Goal: Transaction & Acquisition: Purchase product/service

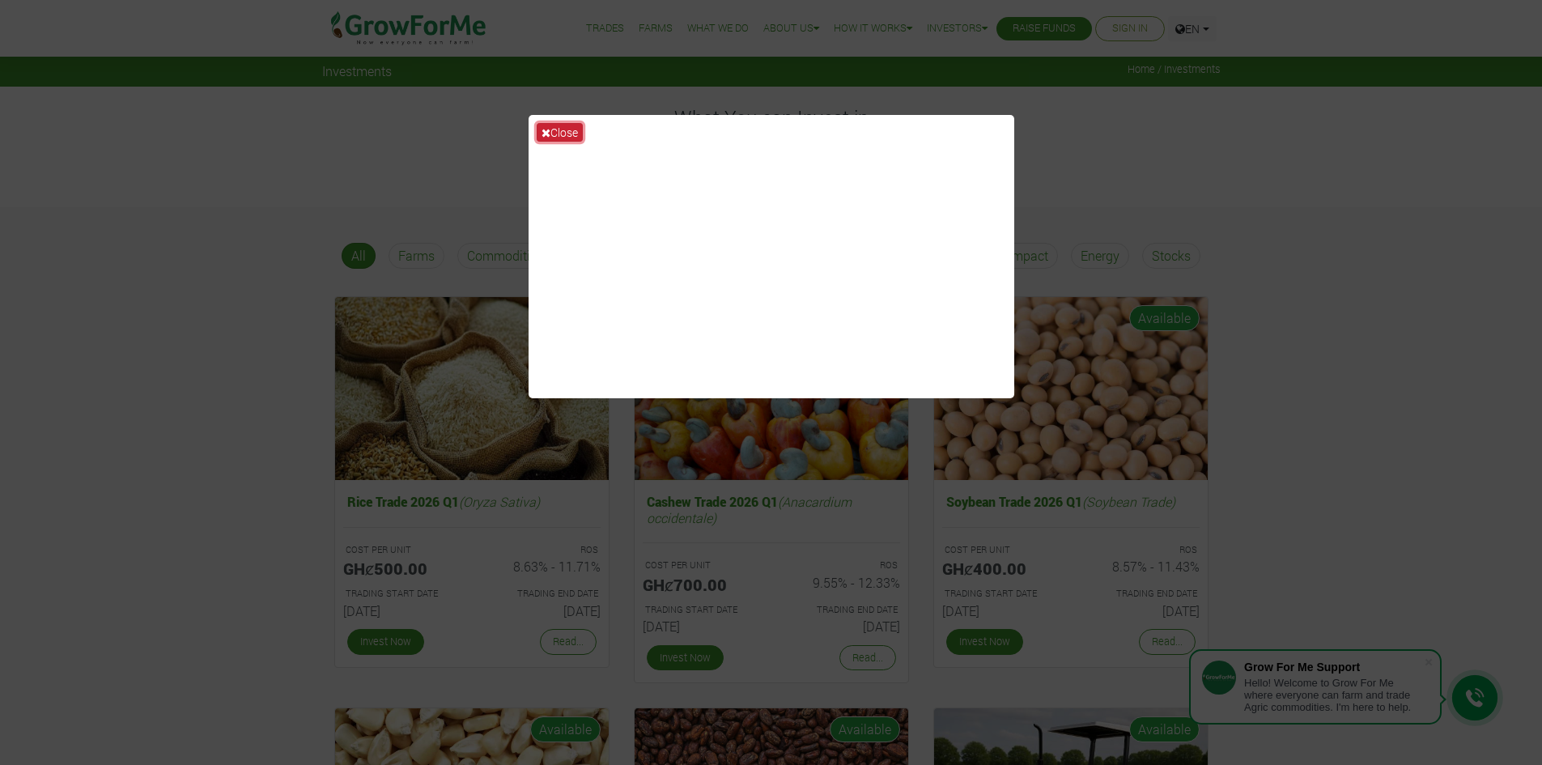
click at [564, 128] on button "Close" at bounding box center [560, 132] width 46 height 19
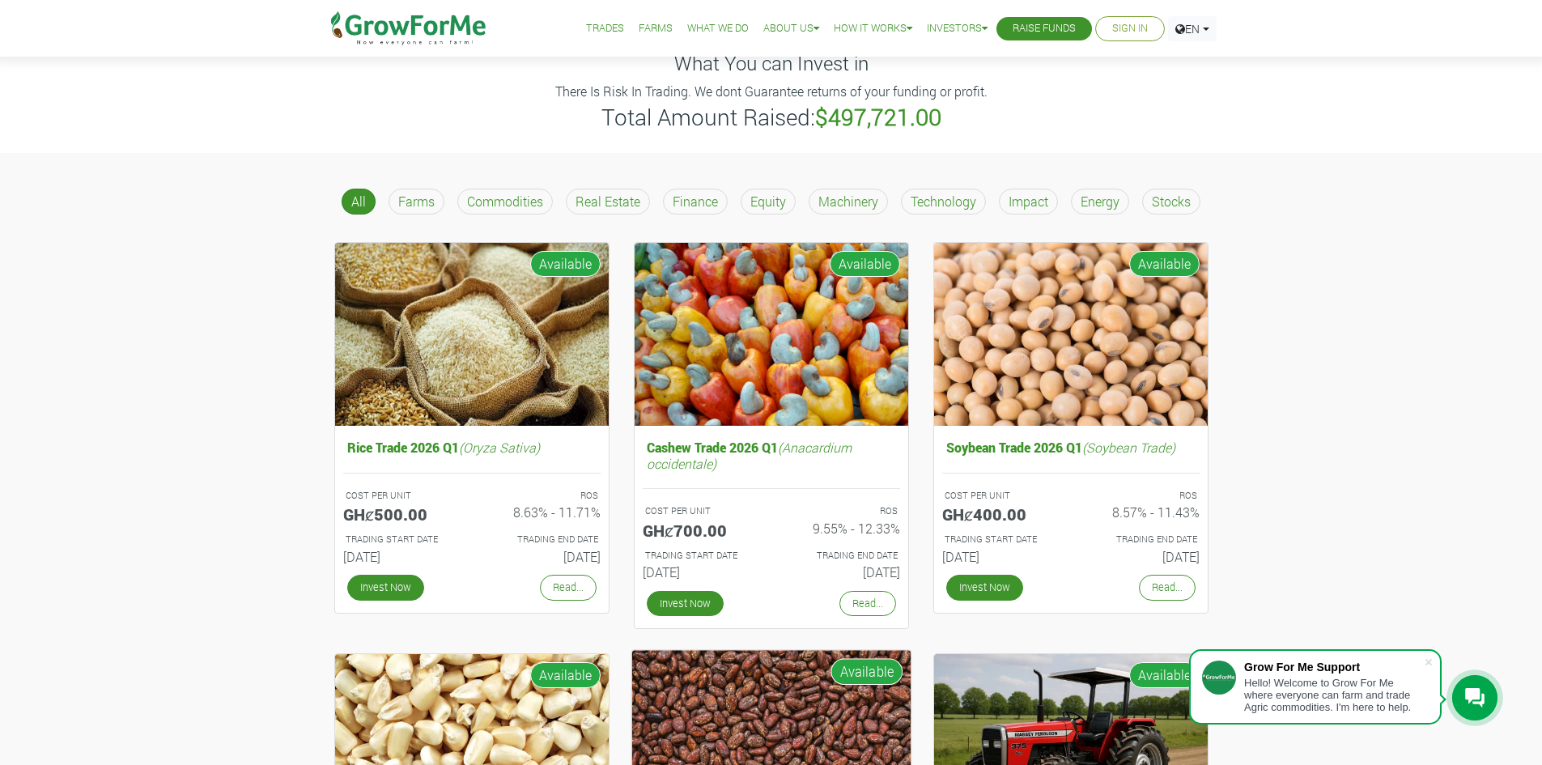
scroll to position [53, 0]
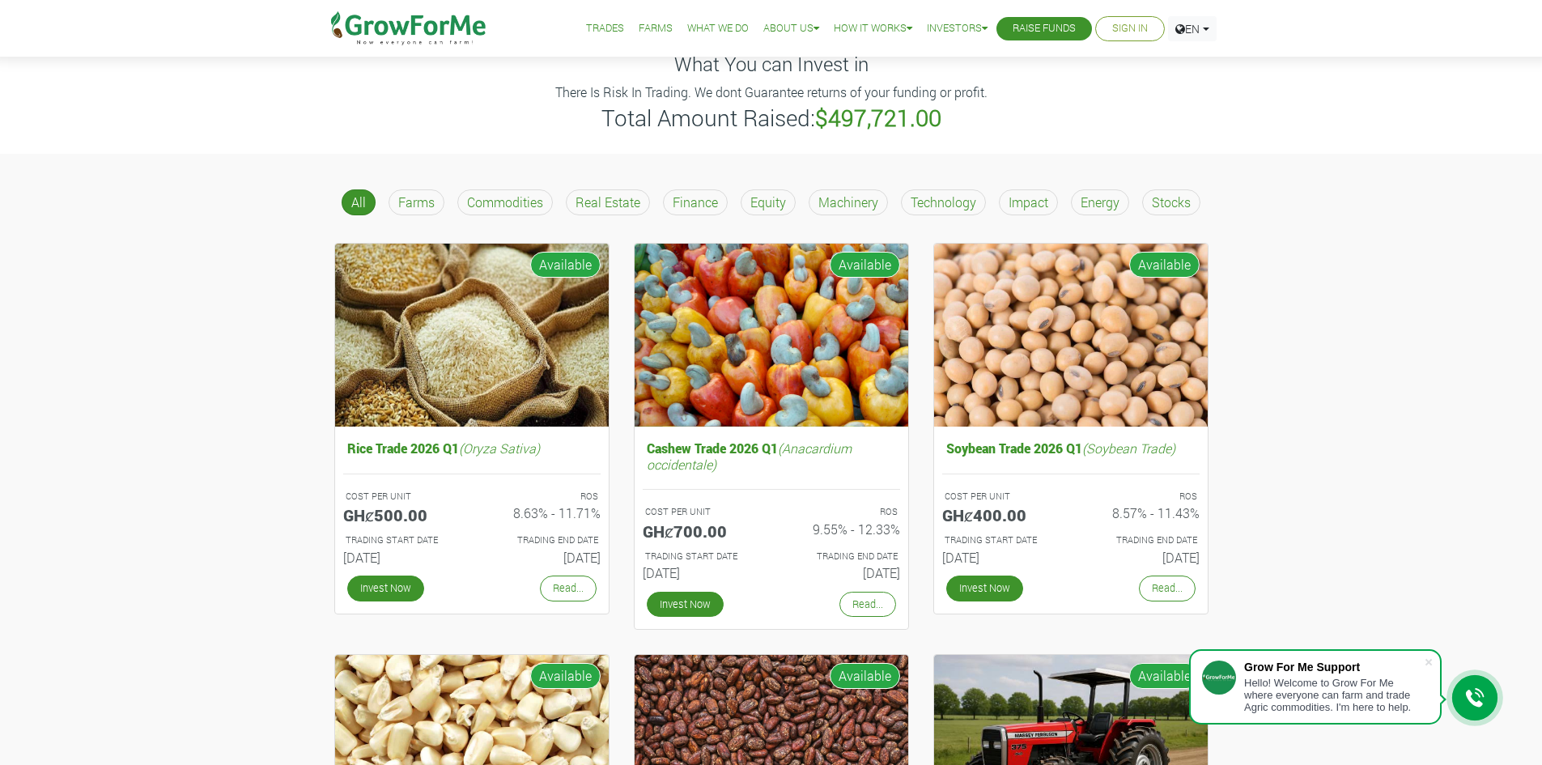
click at [416, 210] on p "Farms" at bounding box center [416, 202] width 36 height 19
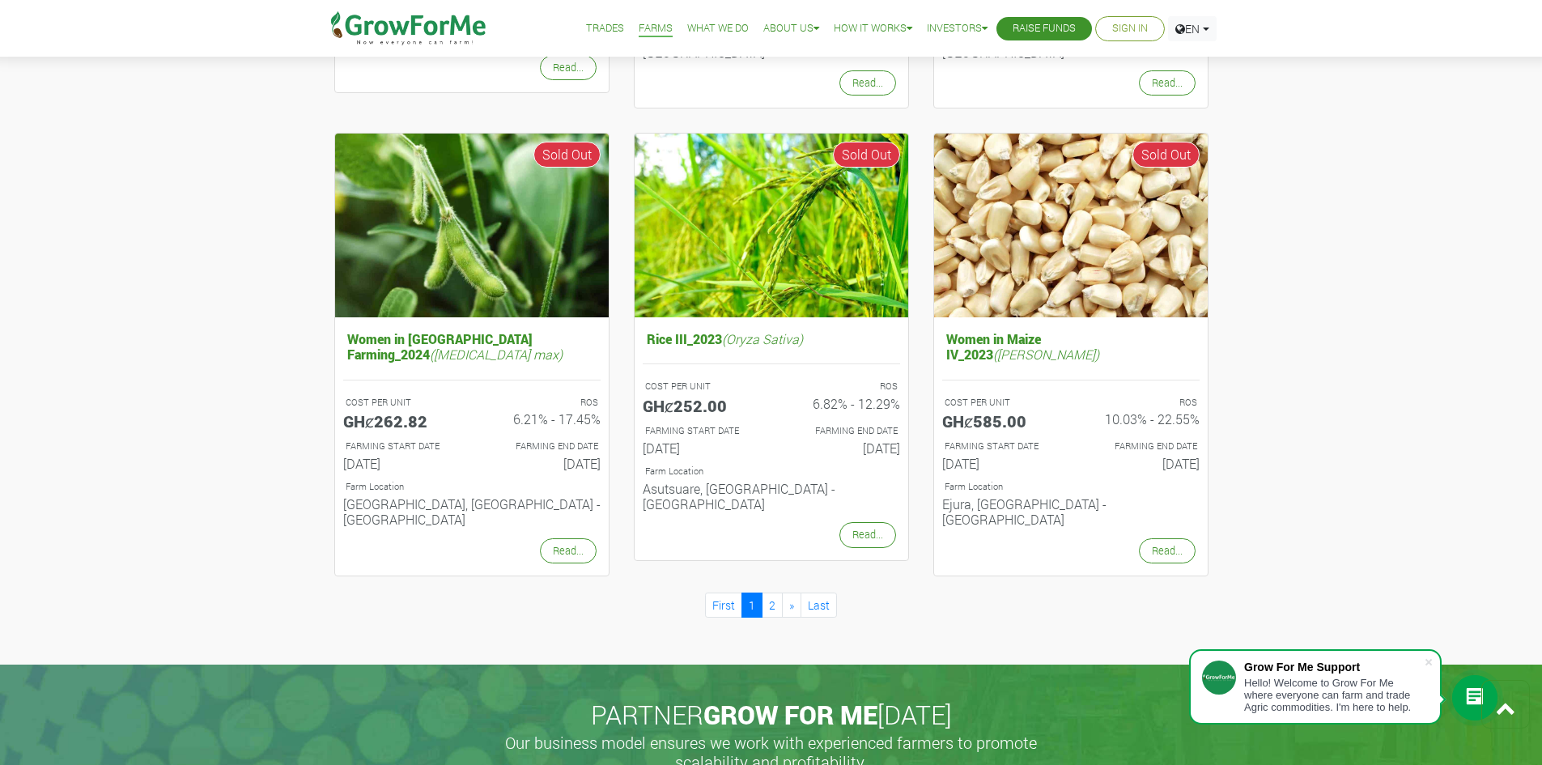
scroll to position [1501, 0]
click at [770, 592] on link "2" at bounding box center [772, 604] width 21 height 25
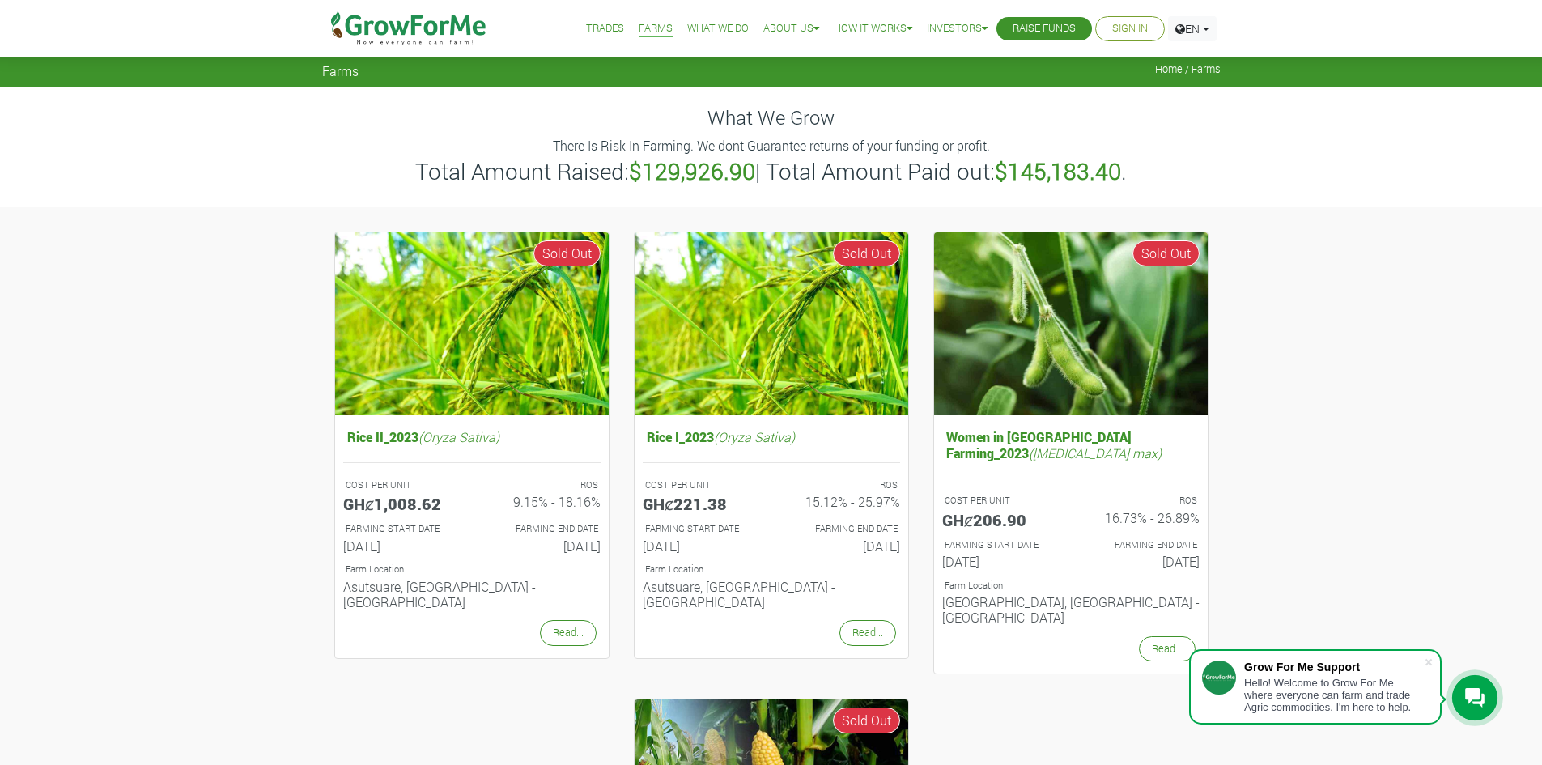
click at [637, 38] on li "Farms" at bounding box center [655, 28] width 45 height 57
click at [640, 32] on link "Farms" at bounding box center [656, 28] width 34 height 17
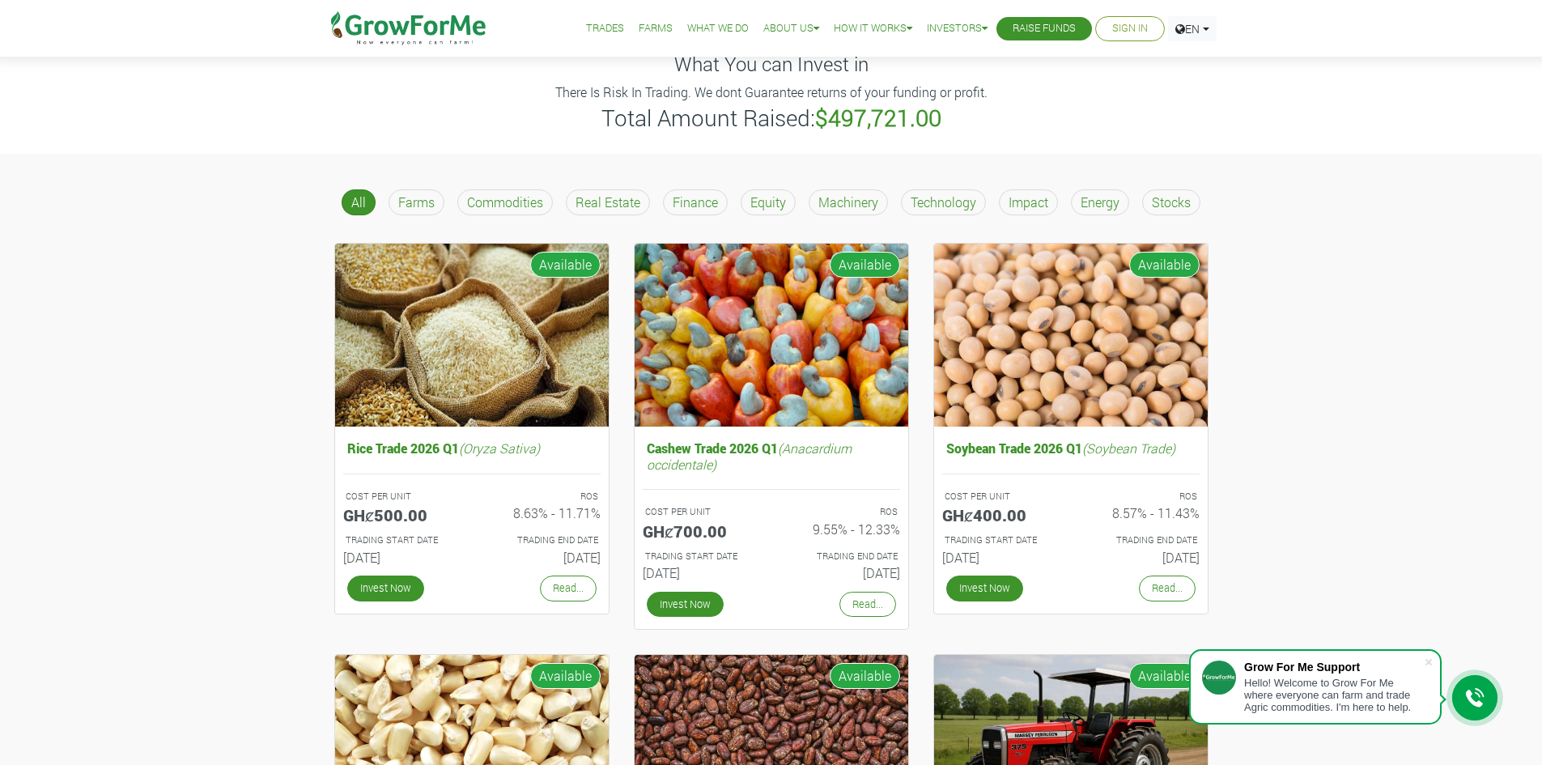
click at [516, 199] on p "Commodities" at bounding box center [505, 202] width 76 height 19
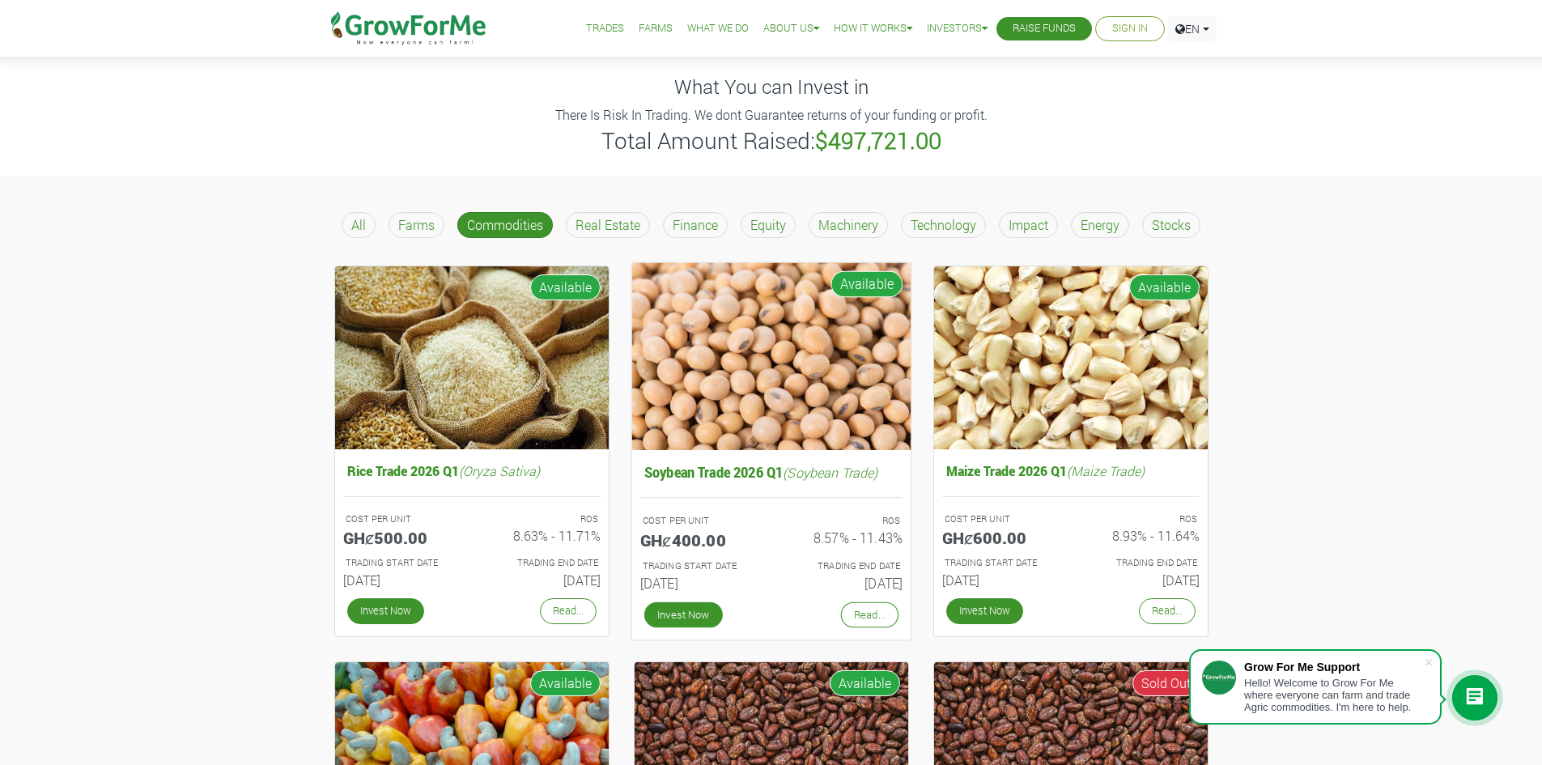
scroll to position [30, 0]
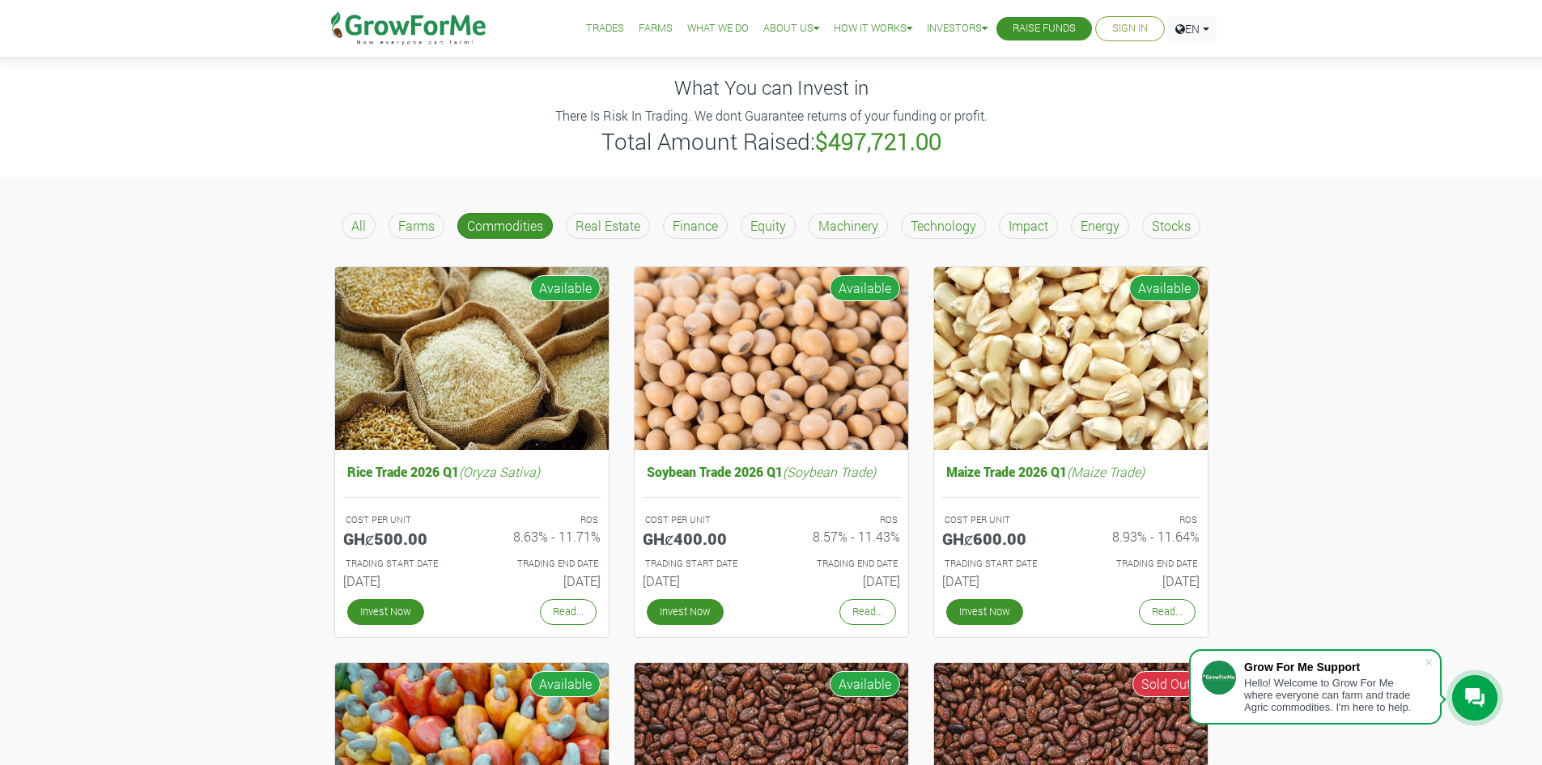
click at [616, 238] on div "Real Estate" at bounding box center [608, 226] width 84 height 26
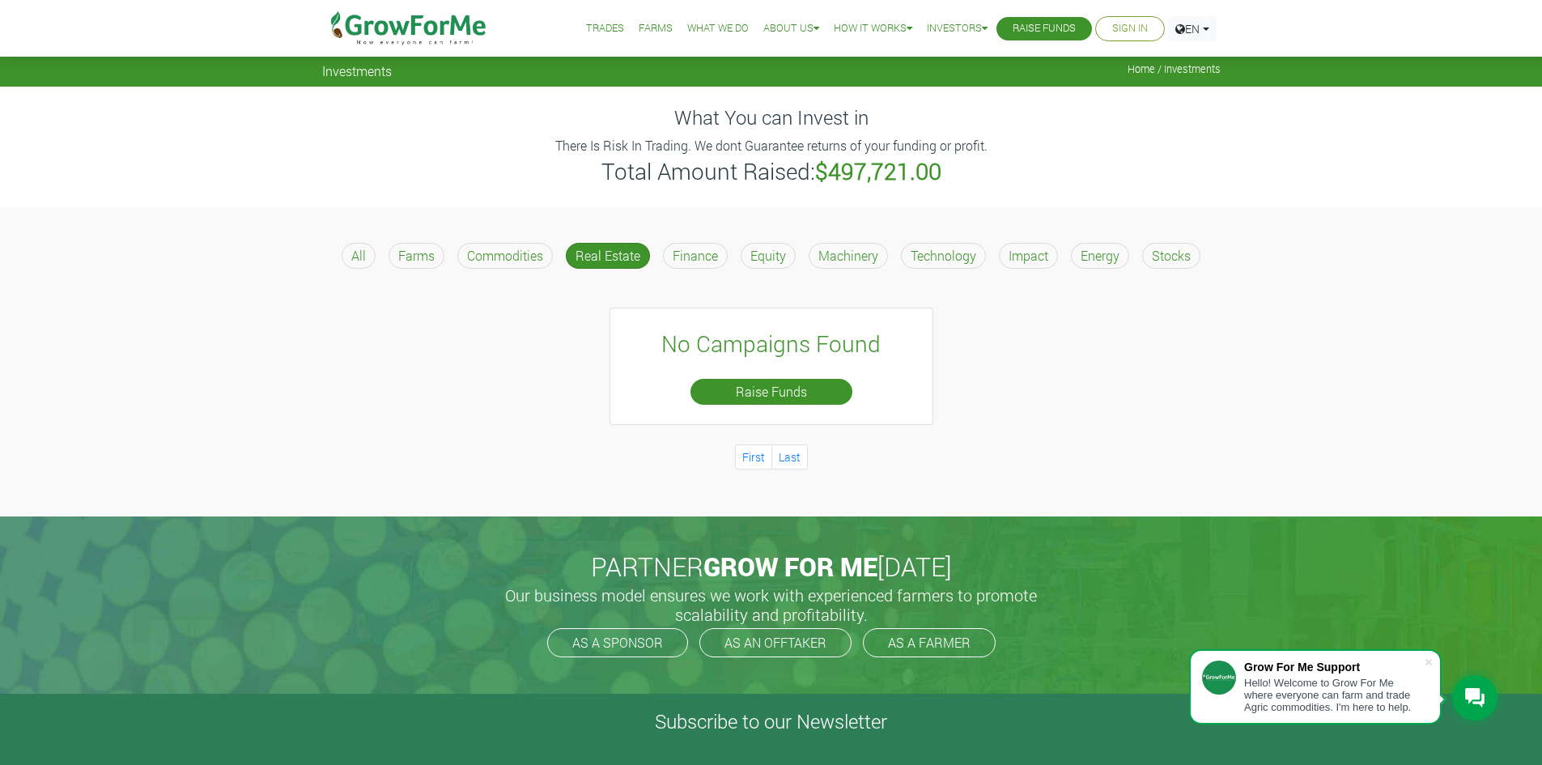
click at [697, 254] on p "Finance" at bounding box center [695, 255] width 45 height 19
click at [761, 254] on p "Equity" at bounding box center [768, 255] width 36 height 19
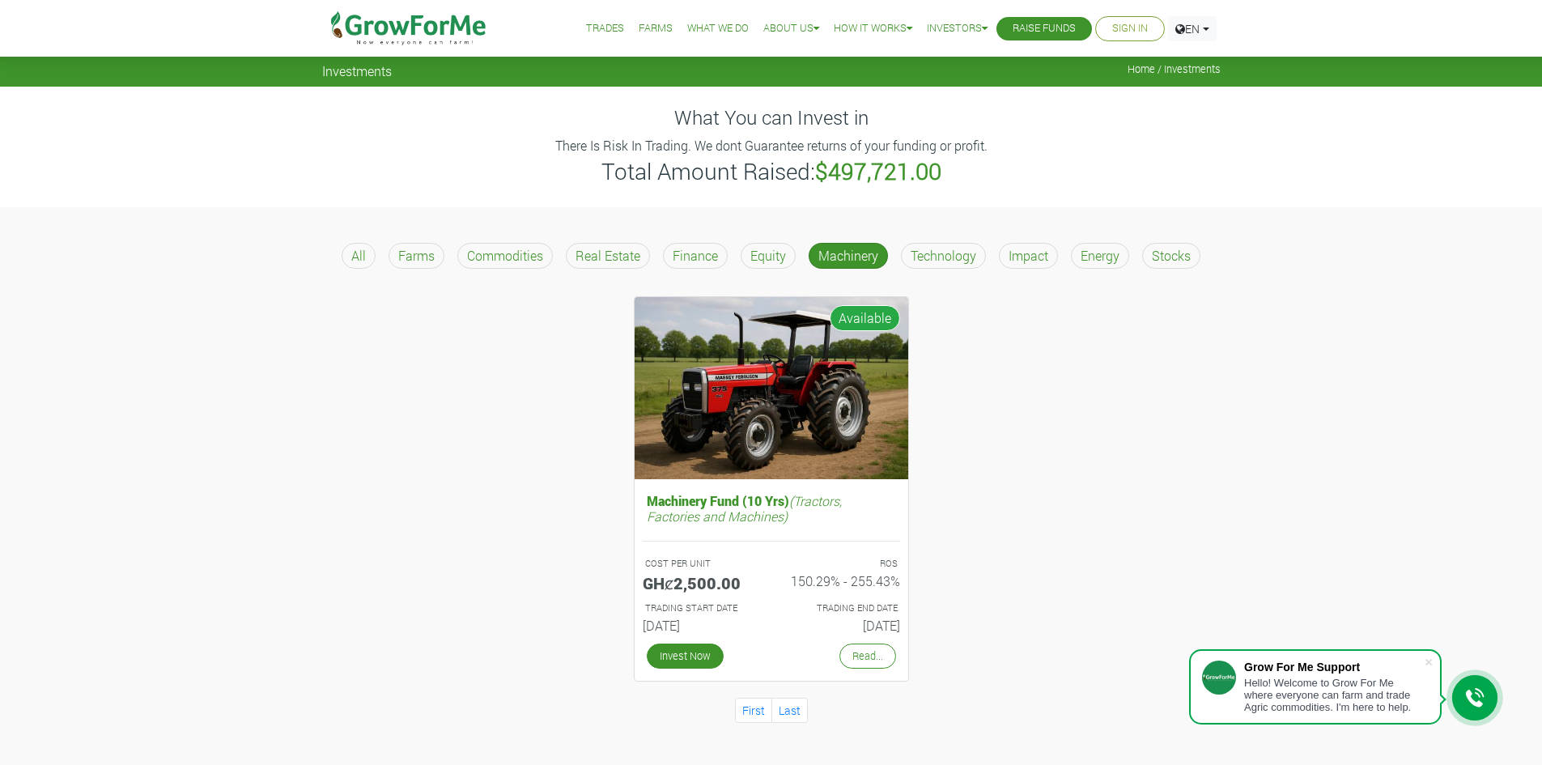
click at [939, 251] on p "Technology" at bounding box center [944, 255] width 66 height 19
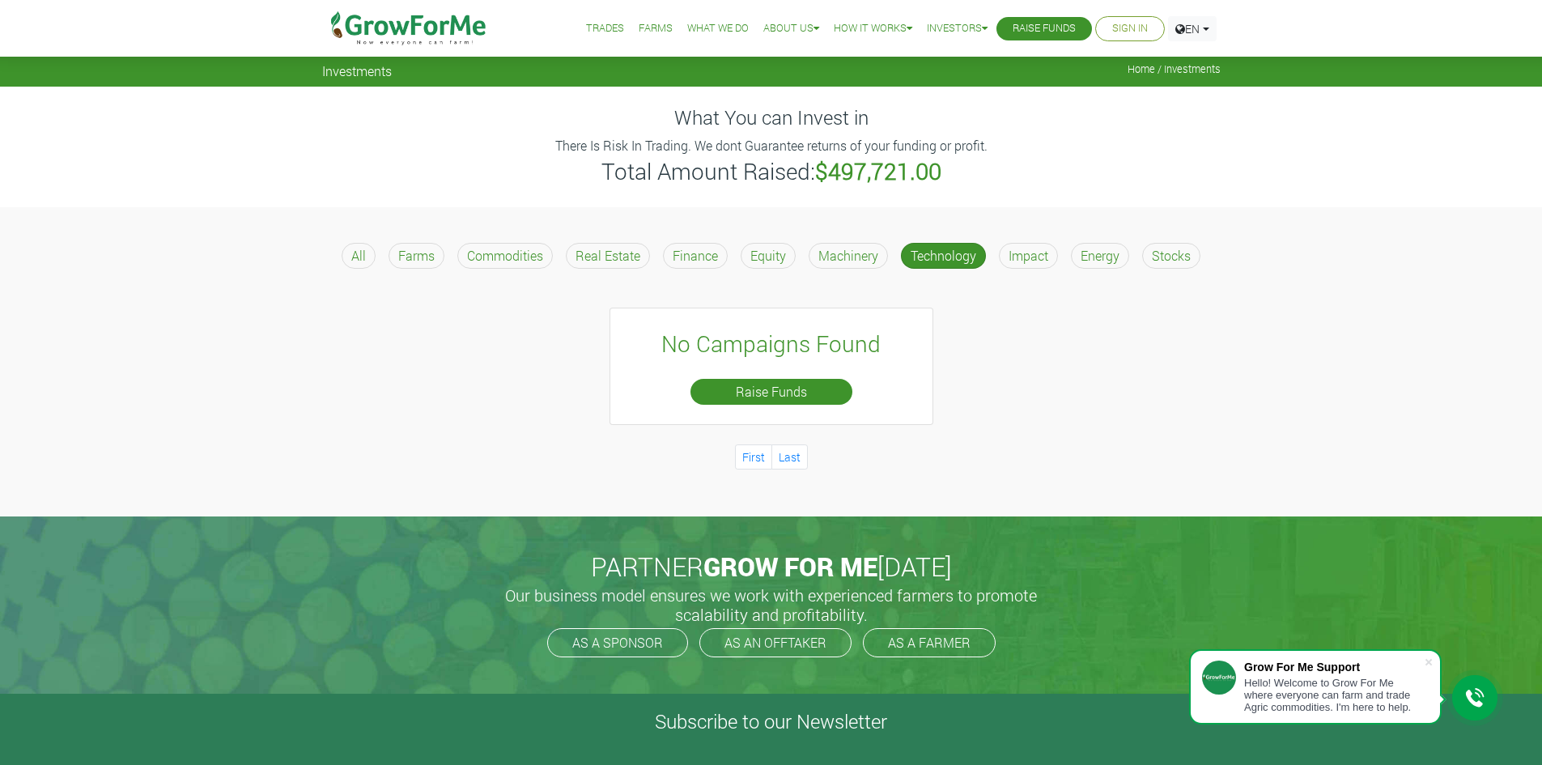
click at [1024, 264] on p "Impact" at bounding box center [1028, 255] width 40 height 19
click at [1098, 265] on div "Energy" at bounding box center [1100, 256] width 58 height 26
click at [369, 262] on div "All" at bounding box center [359, 256] width 34 height 26
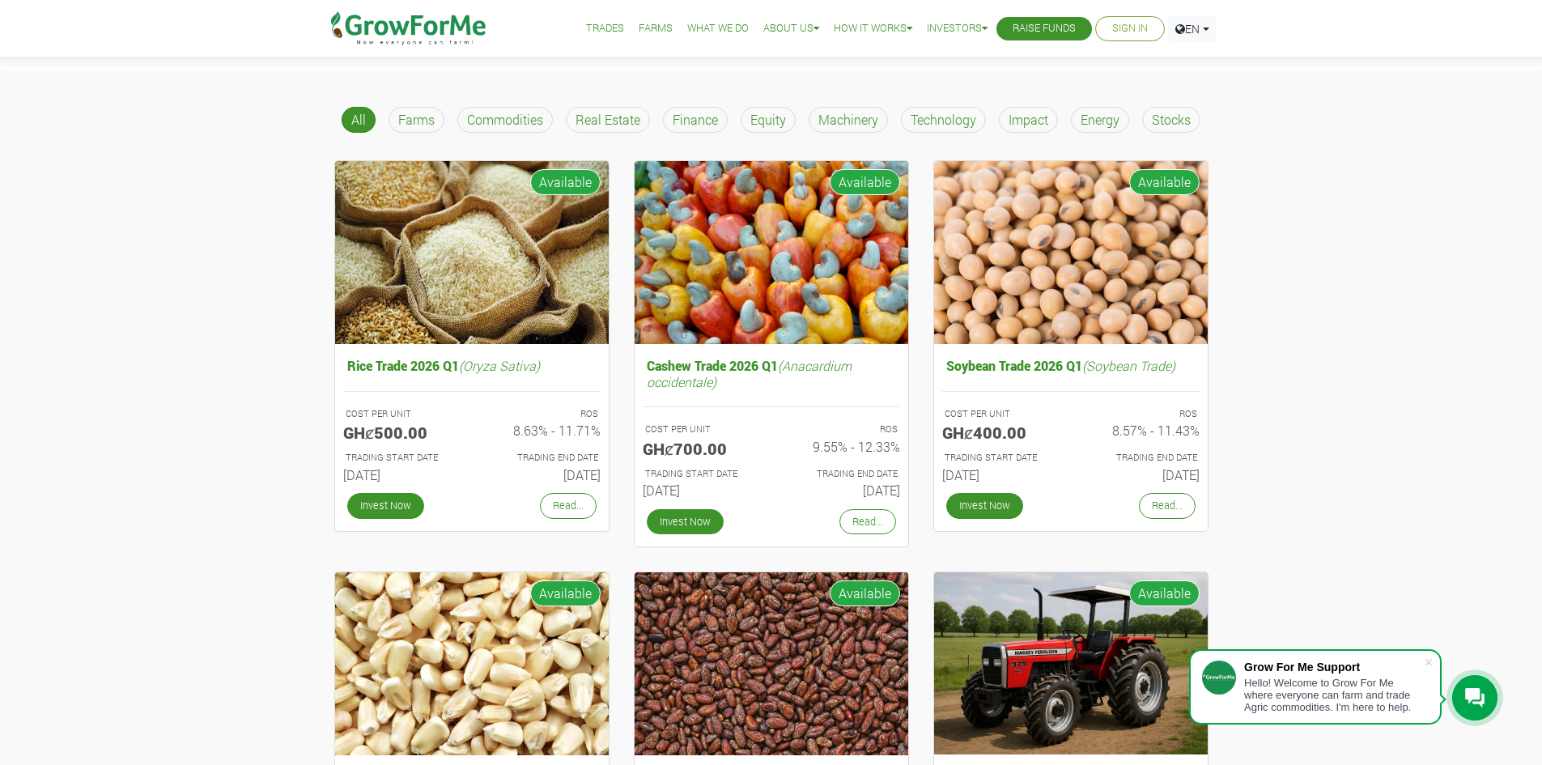
scroll to position [141, 0]
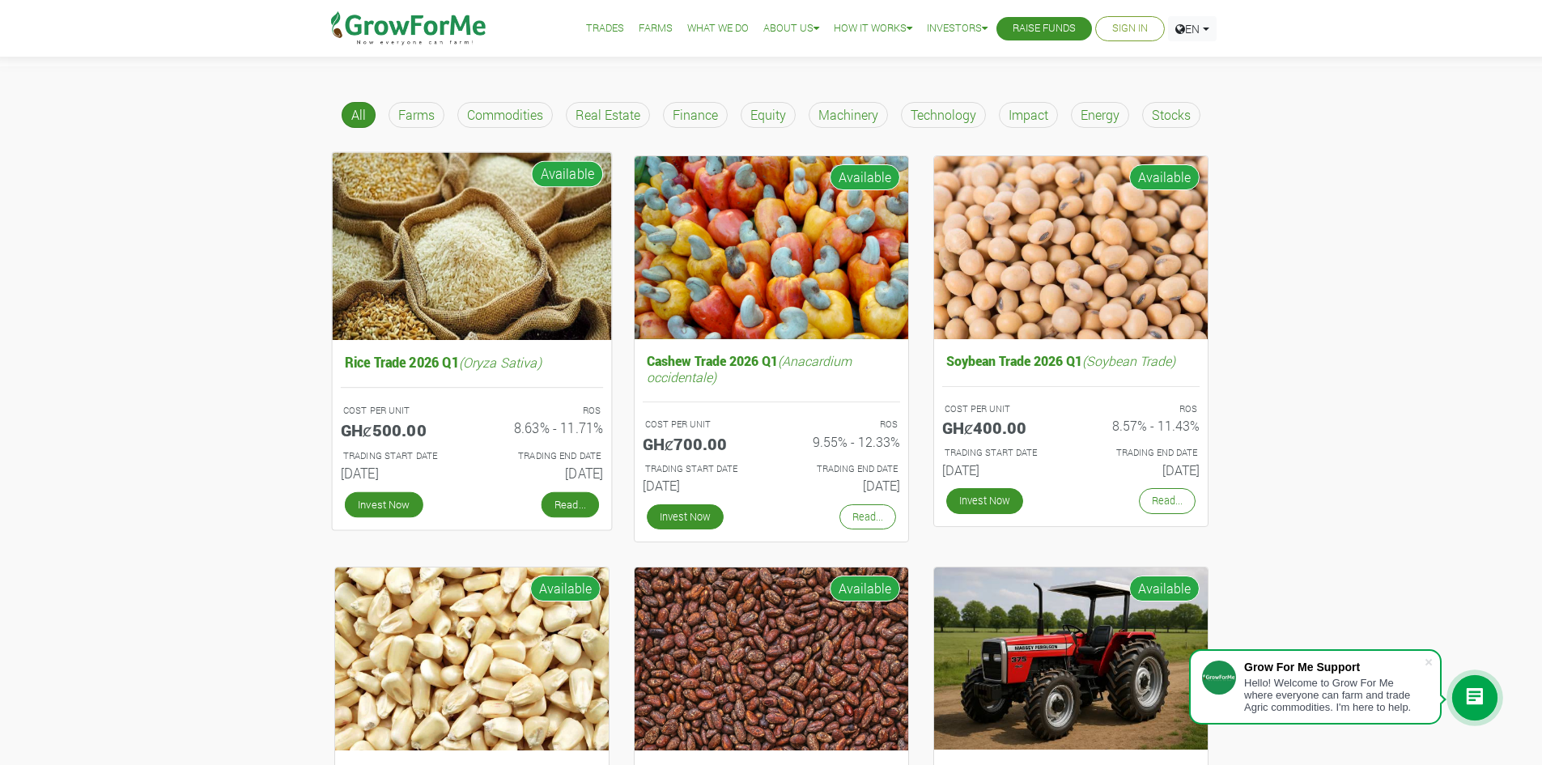
click at [573, 501] on link "Read..." at bounding box center [569, 504] width 57 height 26
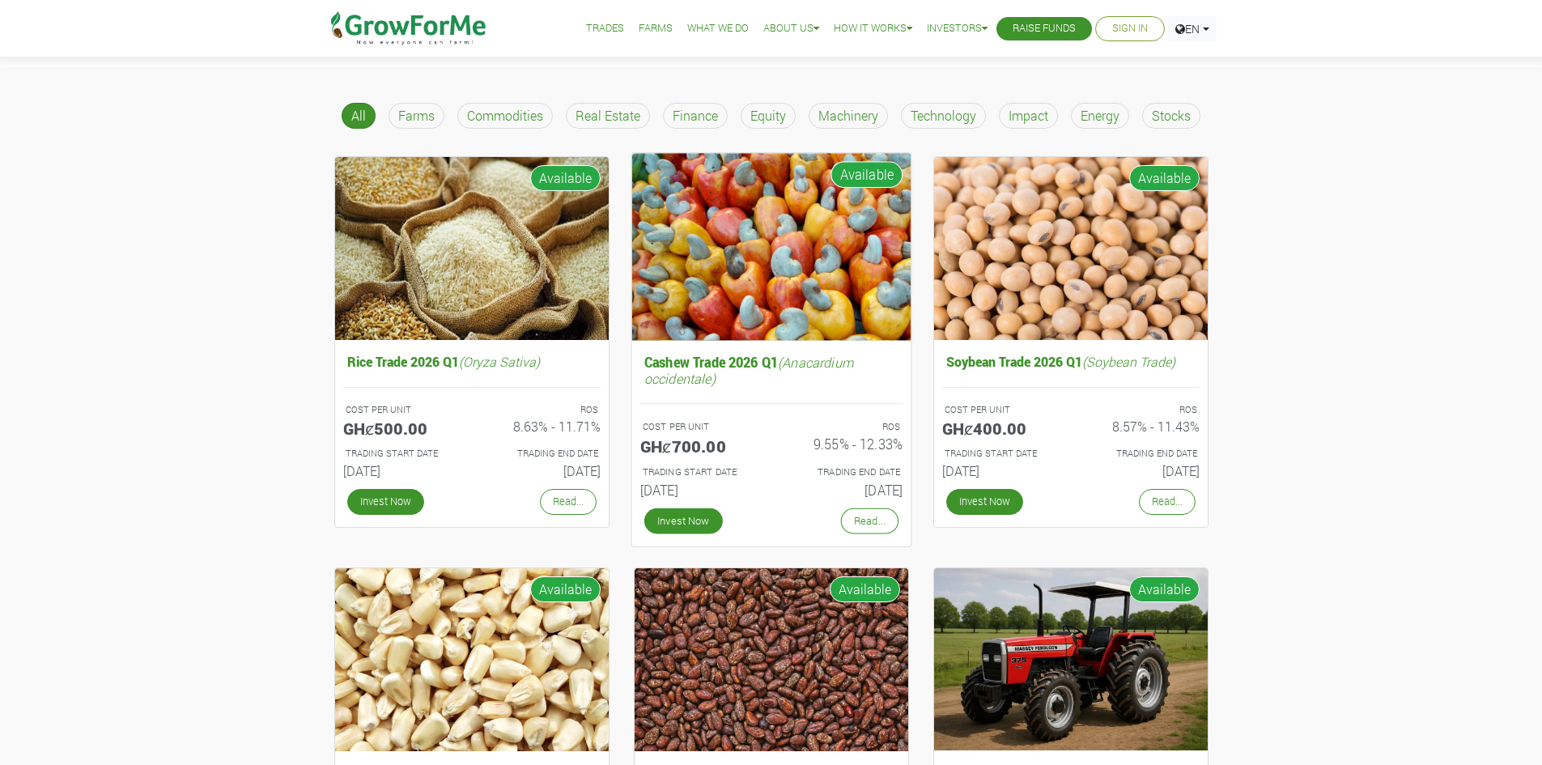
click at [788, 302] on img at bounding box center [770, 246] width 279 height 187
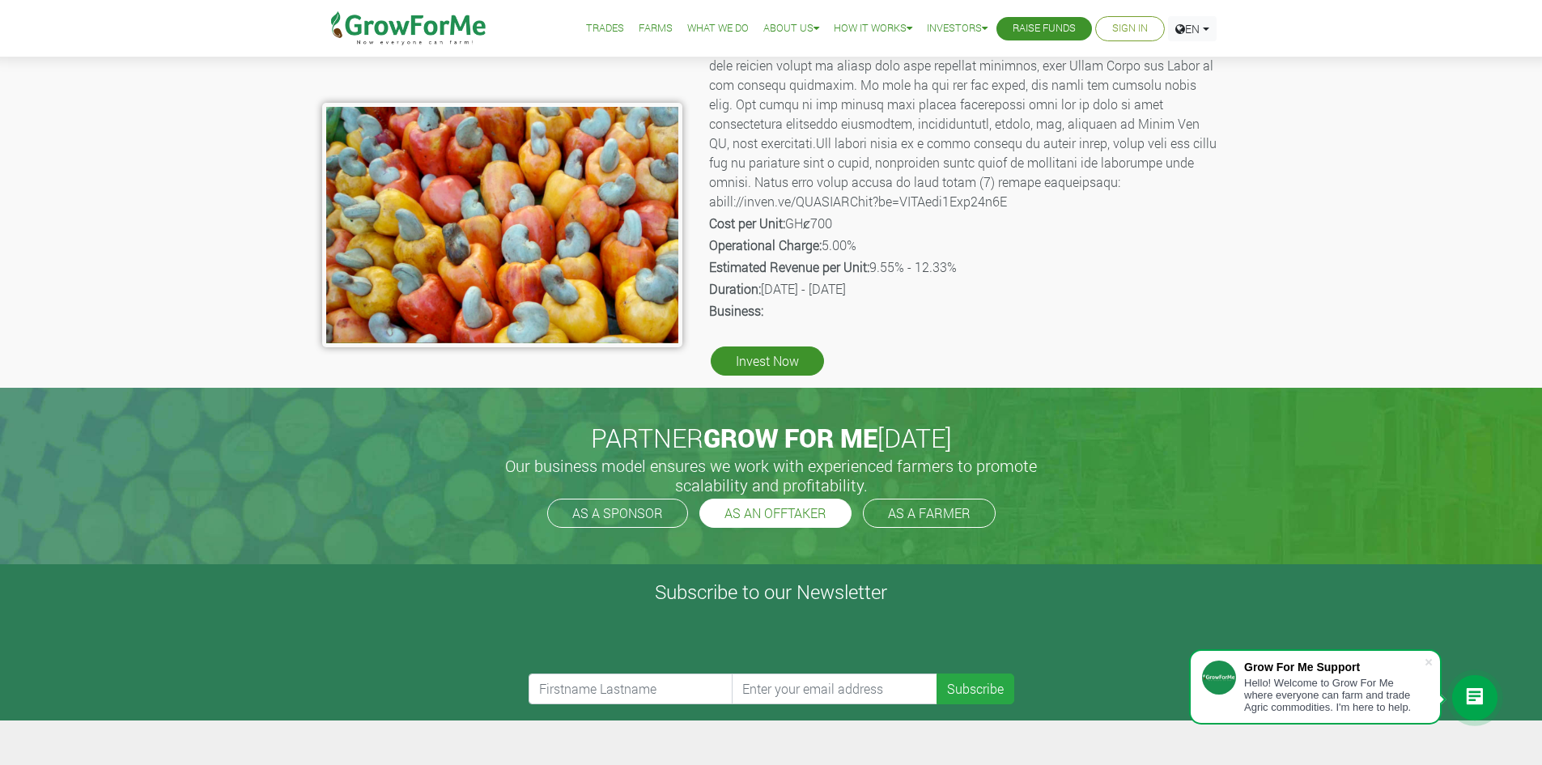
scroll to position [256, 0]
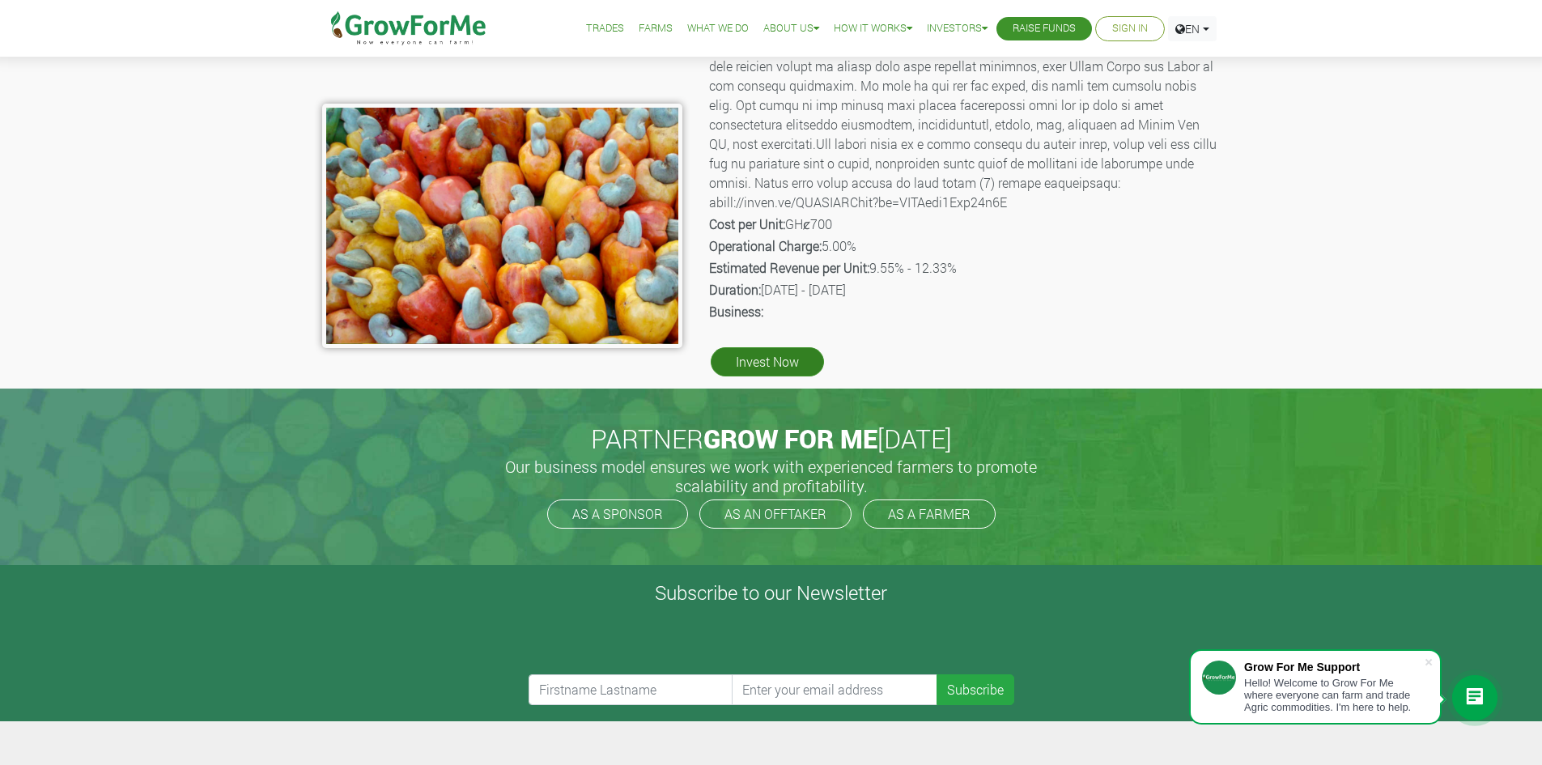
click at [775, 371] on link "Invest Now" at bounding box center [767, 361] width 113 height 29
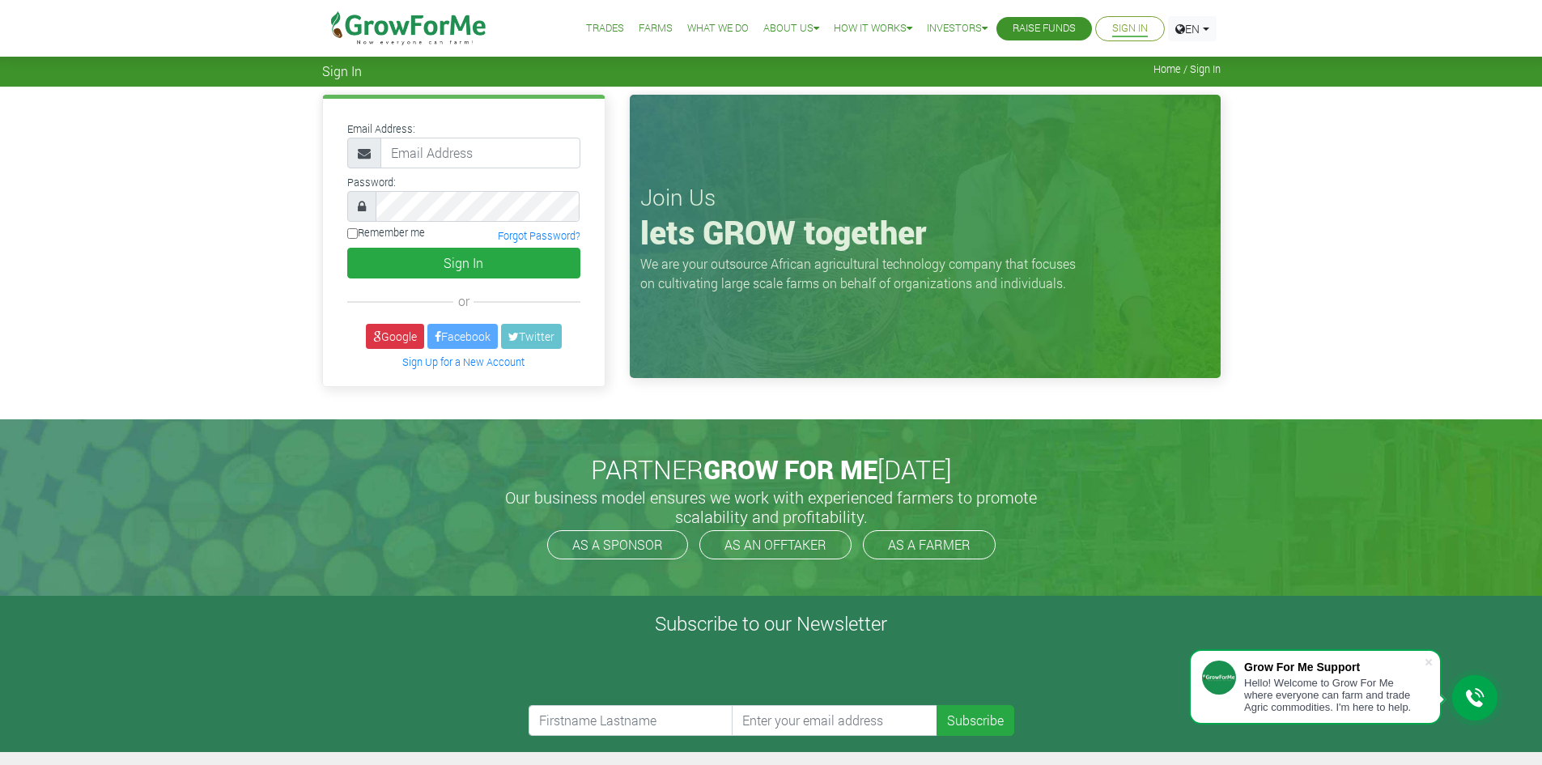
click at [402, 31] on img at bounding box center [409, 28] width 166 height 57
